Goal: Task Accomplishment & Management: Use online tool/utility

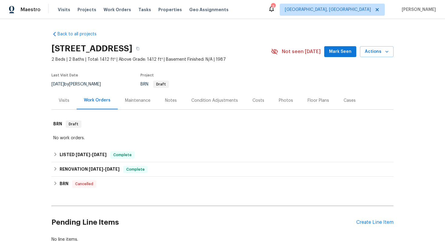
click at [64, 97] on div "Visits" at bounding box center [63, 101] width 25 height 18
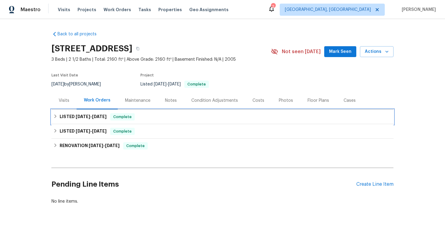
click at [165, 118] on div "LISTED [DATE] - [DATE] Complete" at bounding box center [222, 116] width 338 height 7
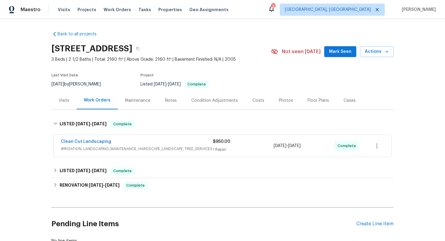
click at [155, 142] on div "Clean Cut Landscaping" at bounding box center [137, 142] width 152 height 7
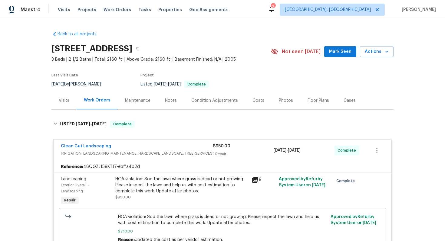
click at [156, 141] on div "Clean Cut Landscaping IRRIGATION, LANDSCAPING_MAINTENANCE, HARDSCAPE_LANDSCAPE,…" at bounding box center [223, 151] width 338 height 22
